Goal: Task Accomplishment & Management: Manage account settings

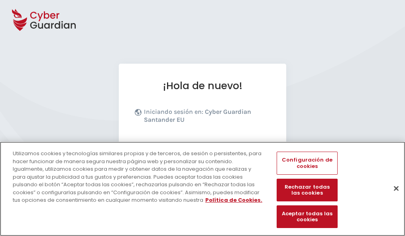
scroll to position [98, 0]
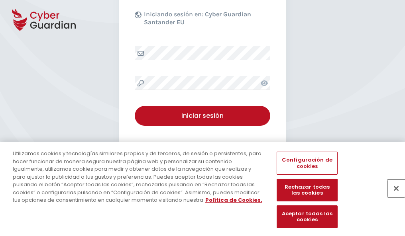
click at [392, 197] on button "Cerrar" at bounding box center [396, 189] width 18 height 18
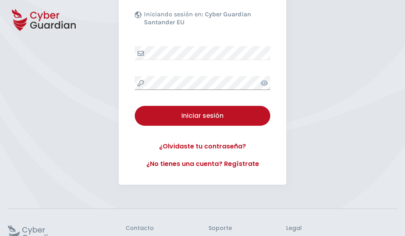
scroll to position [155, 0]
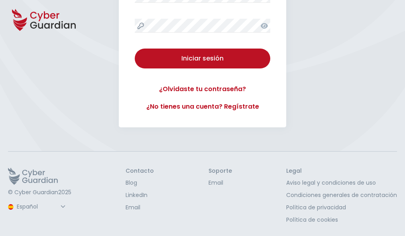
click at [135, 49] on button "Iniciar sesión" at bounding box center [202, 59] width 135 height 20
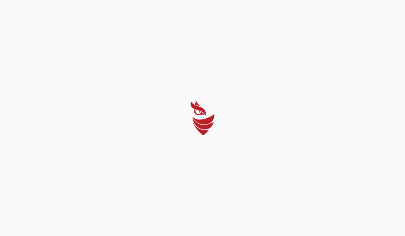
scroll to position [0, 0]
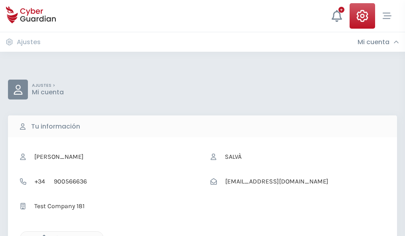
click at [42, 235] on icon "button" at bounding box center [42, 238] width 7 height 7
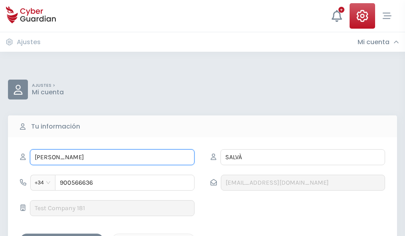
click at [112, 157] on input "HAROLDO" at bounding box center [112, 157] width 164 height 16
type input "H"
type input "Eliana"
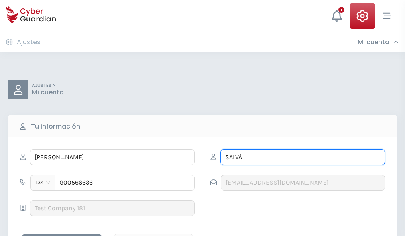
click at [302, 157] on input "SALVÀ" at bounding box center [302, 157] width 164 height 16
type input "S"
type input "Vallejo"
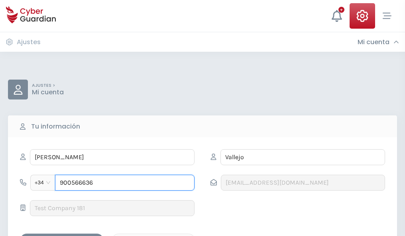
click at [125, 183] on input "900566636" at bounding box center [124, 183] width 139 height 16
type input "9"
type input "812722900"
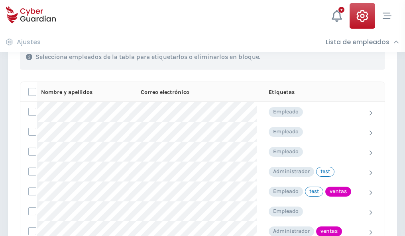
scroll to position [361, 0]
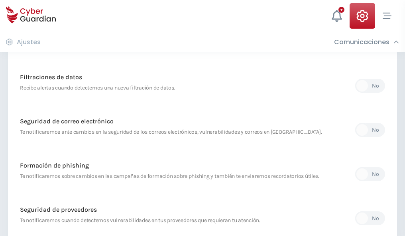
scroll to position [419, 0]
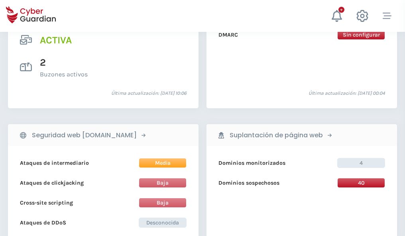
scroll to position [809, 0]
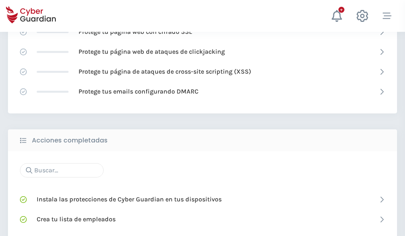
scroll to position [530, 0]
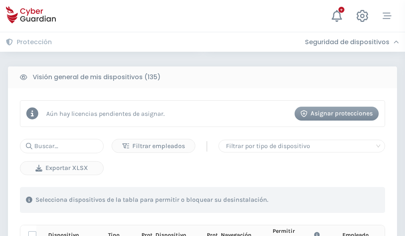
scroll to position [704, 0]
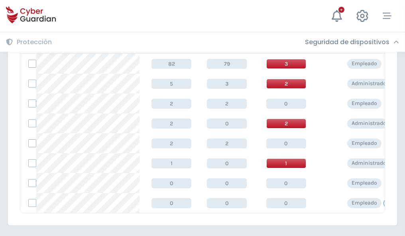
scroll to position [370, 0]
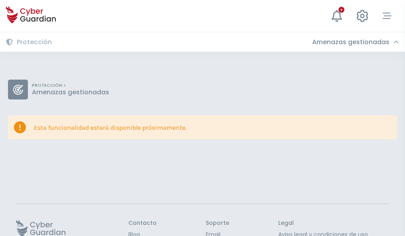
scroll to position [52, 0]
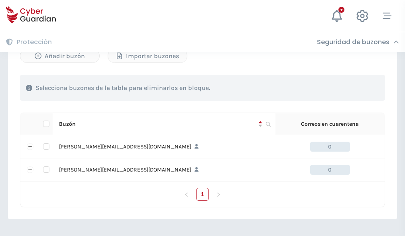
scroll to position [346, 0]
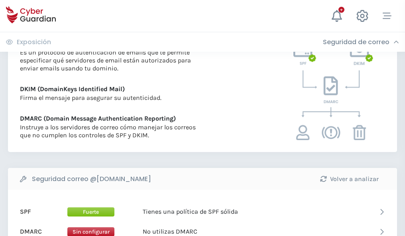
scroll to position [430, 0]
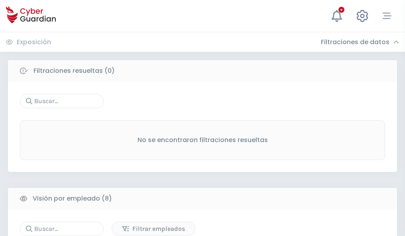
scroll to position [679, 0]
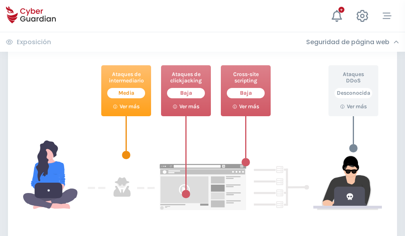
scroll to position [434, 0]
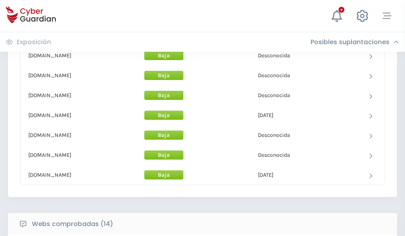
scroll to position [776, 0]
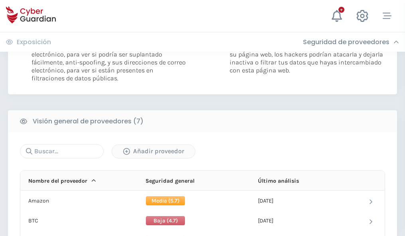
scroll to position [533, 0]
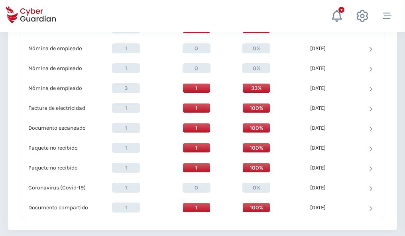
scroll to position [825, 0]
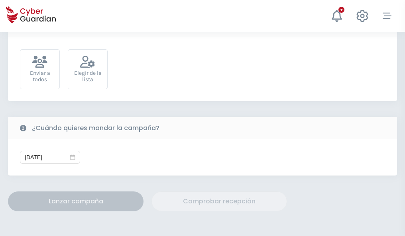
scroll to position [291, 0]
